Goal: Task Accomplishment & Management: Use online tool/utility

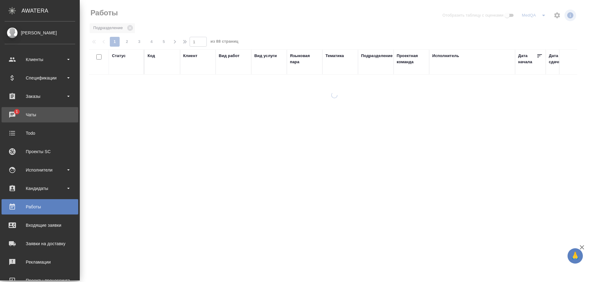
click at [29, 113] on div "Чаты" at bounding box center [40, 114] width 71 height 9
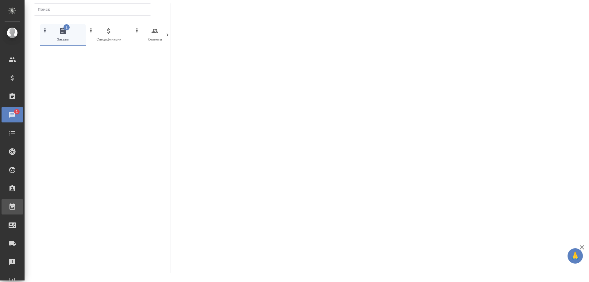
click at [12, 208] on div "Работы" at bounding box center [4, 206] width 15 height 9
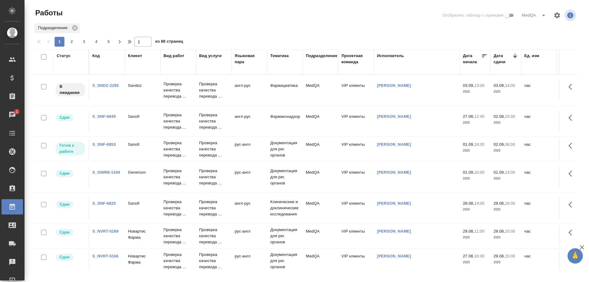
click at [101, 143] on link "S_SNF-6853" at bounding box center [104, 144] width 24 height 5
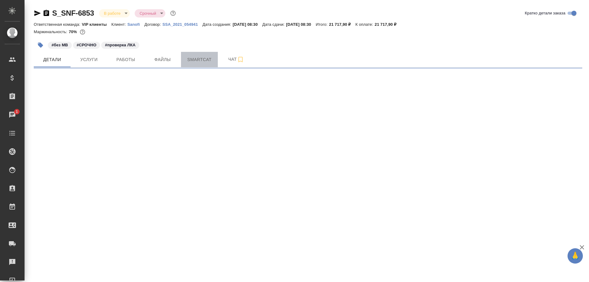
click at [194, 60] on span "Smartcat" at bounding box center [199, 60] width 29 height 8
select select "RU"
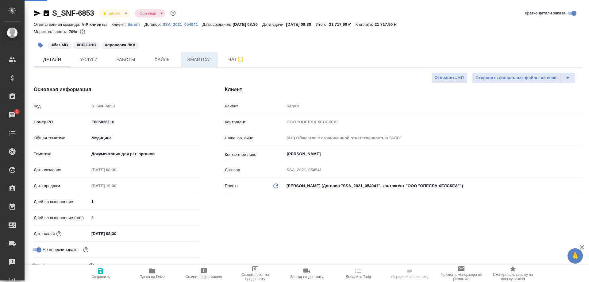
type textarea "x"
click at [194, 60] on span "Smartcat" at bounding box center [199, 60] width 29 height 8
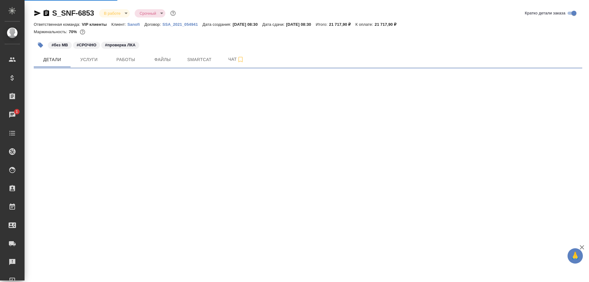
select select "RU"
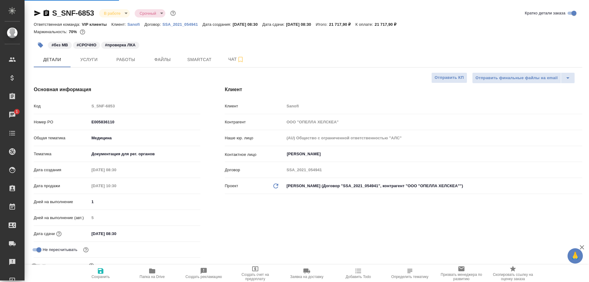
type textarea "x"
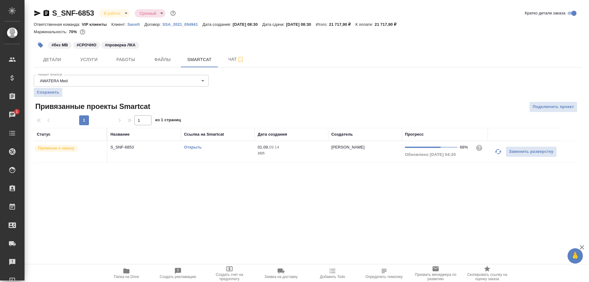
click at [196, 147] on link "Открыть" at bounding box center [192, 147] width 17 height 5
